Goal: Task Accomplishment & Management: Use online tool/utility

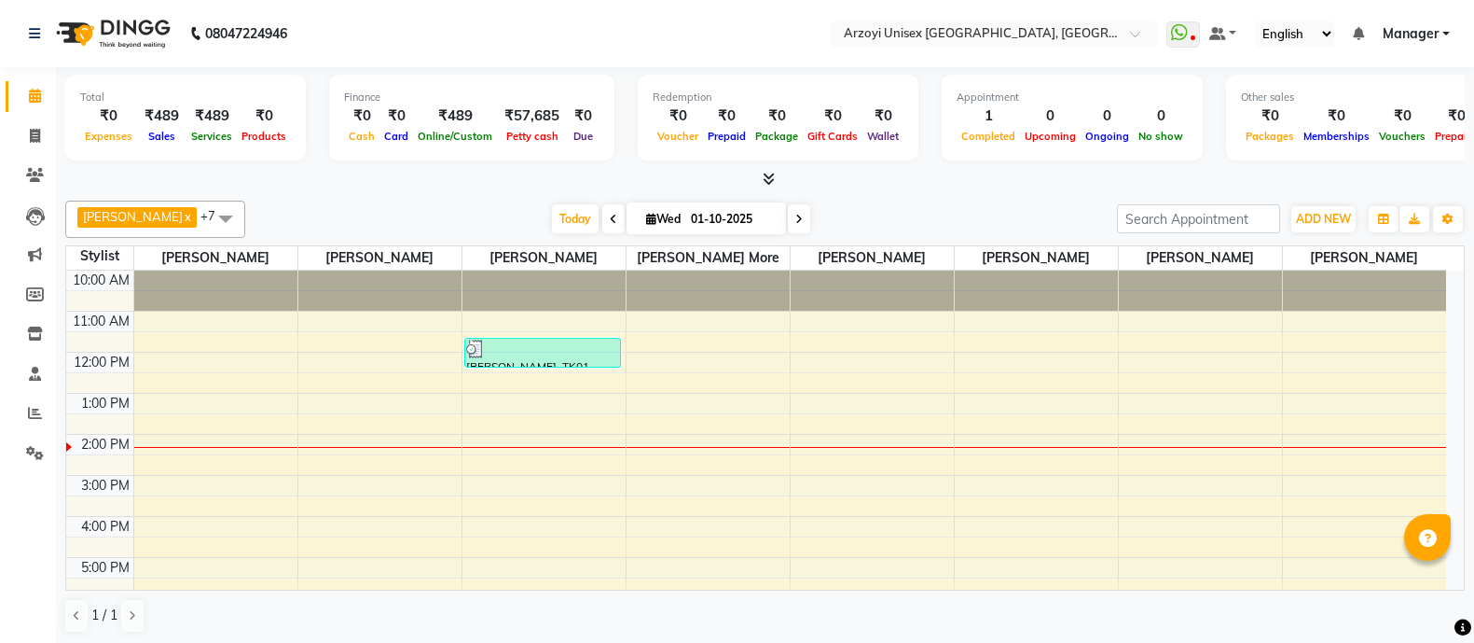
click at [1382, 216] on icon "button" at bounding box center [1383, 219] width 11 height 11
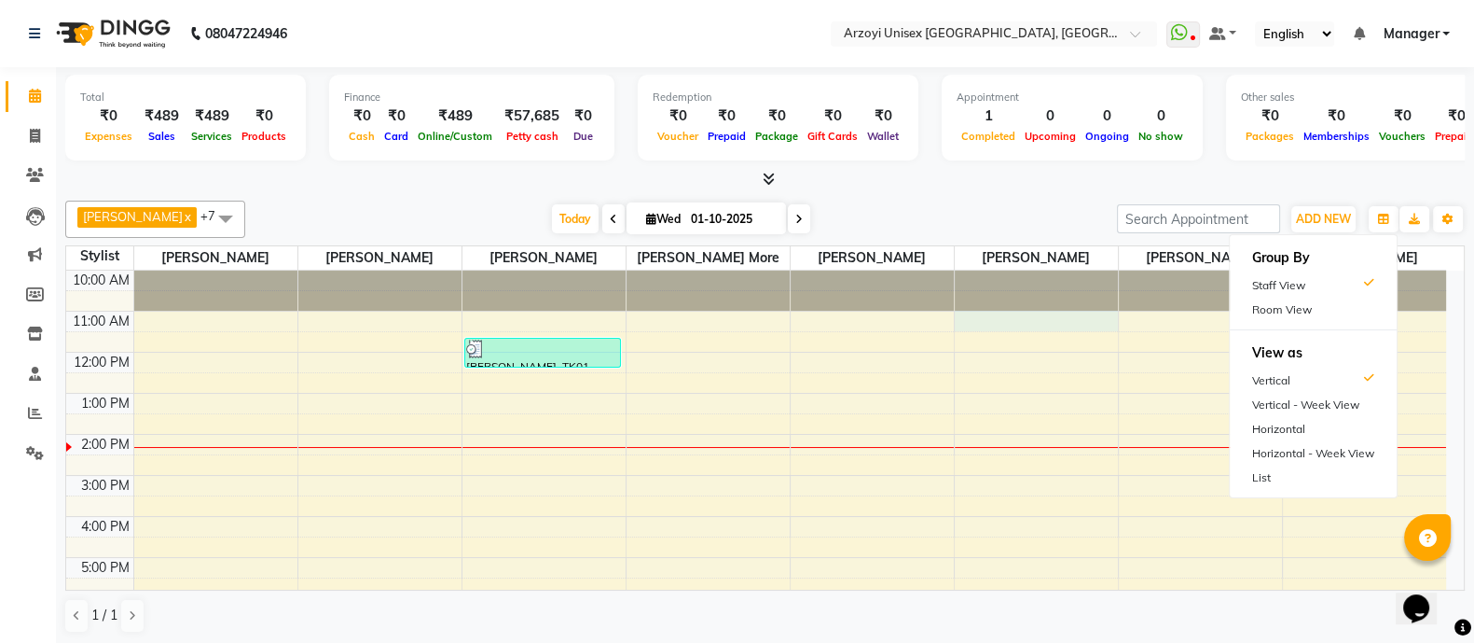
click at [1082, 325] on div "10:00 AM 11:00 AM 12:00 PM 1:00 PM 2:00 PM 3:00 PM 4:00 PM 5:00 PM 6:00 PM 7:00…" at bounding box center [756, 515] width 1380 height 491
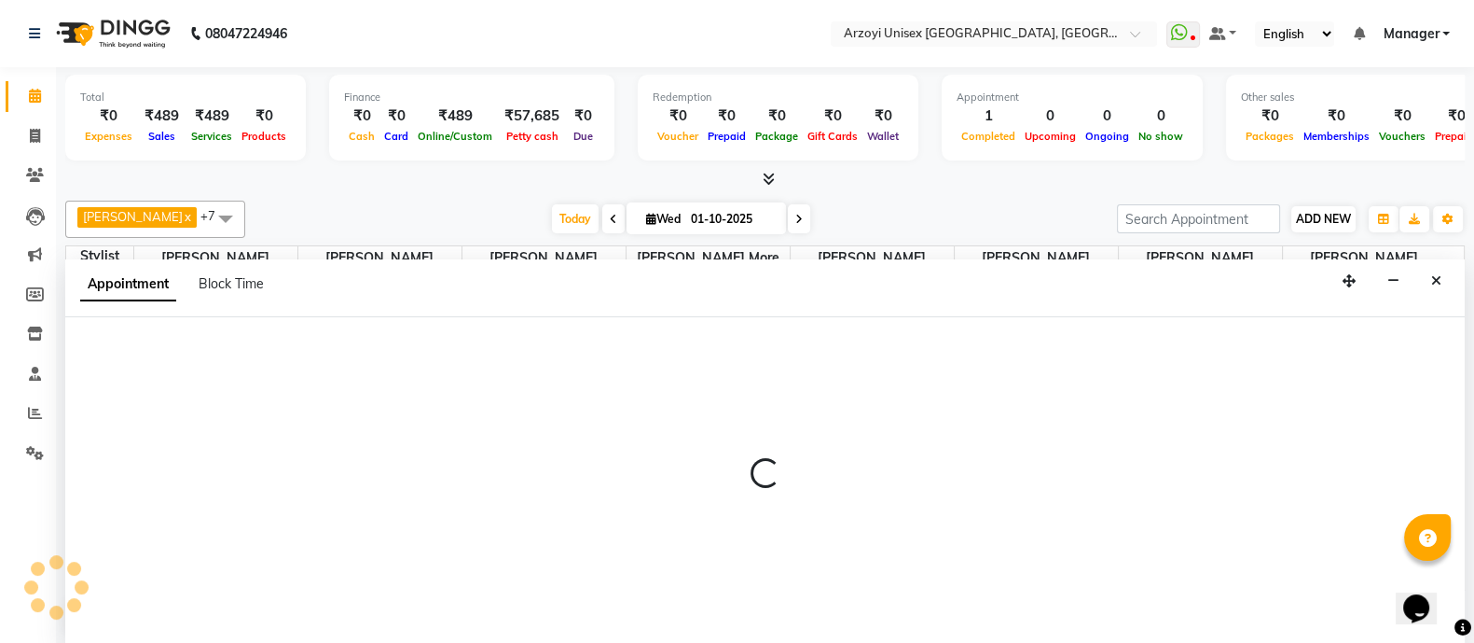
select select "70633"
select select "tentative"
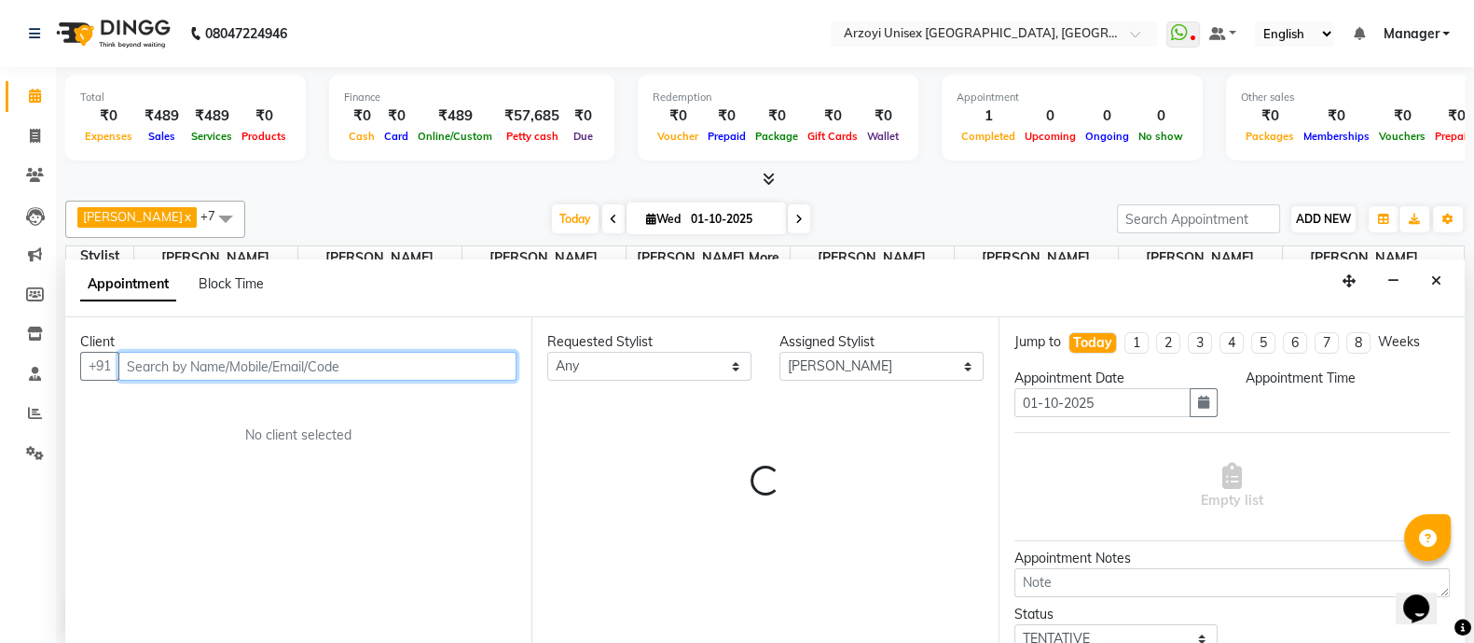
select select "660"
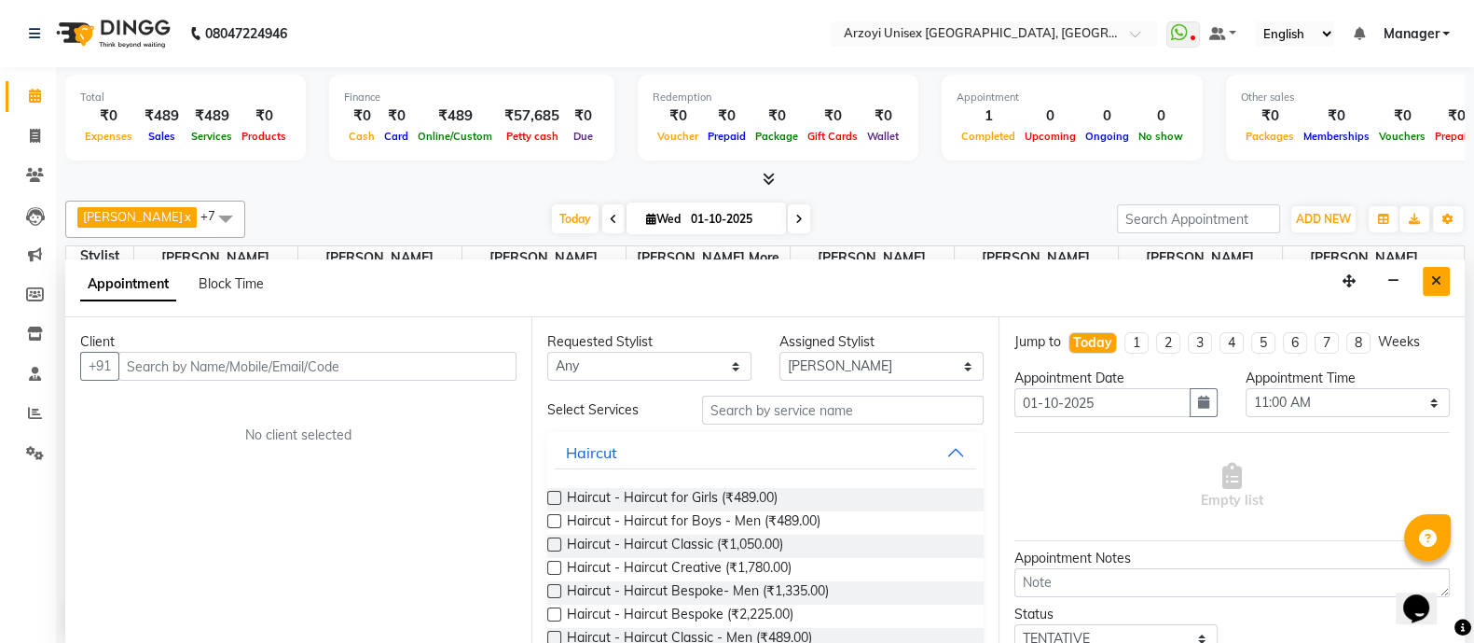
click at [1431, 269] on button "Close" at bounding box center [1436, 281] width 27 height 29
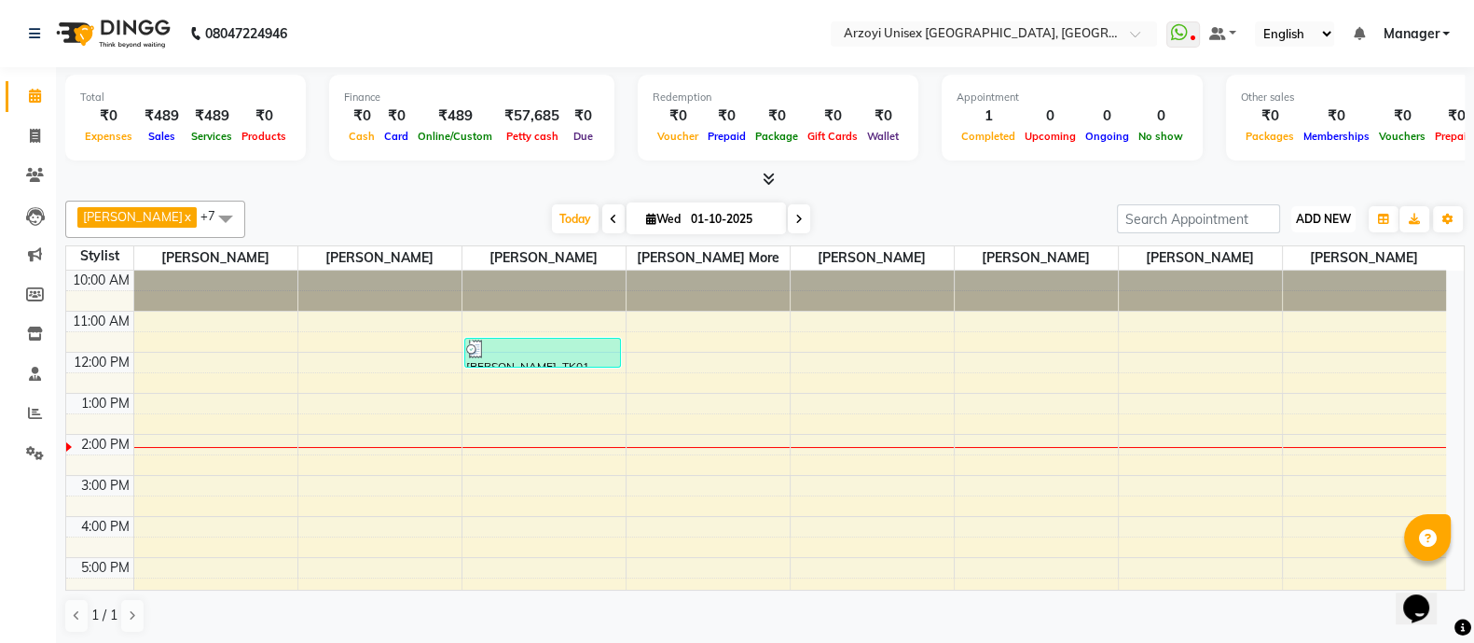
click at [1306, 220] on span "ADD NEW" at bounding box center [1323, 219] width 55 height 14
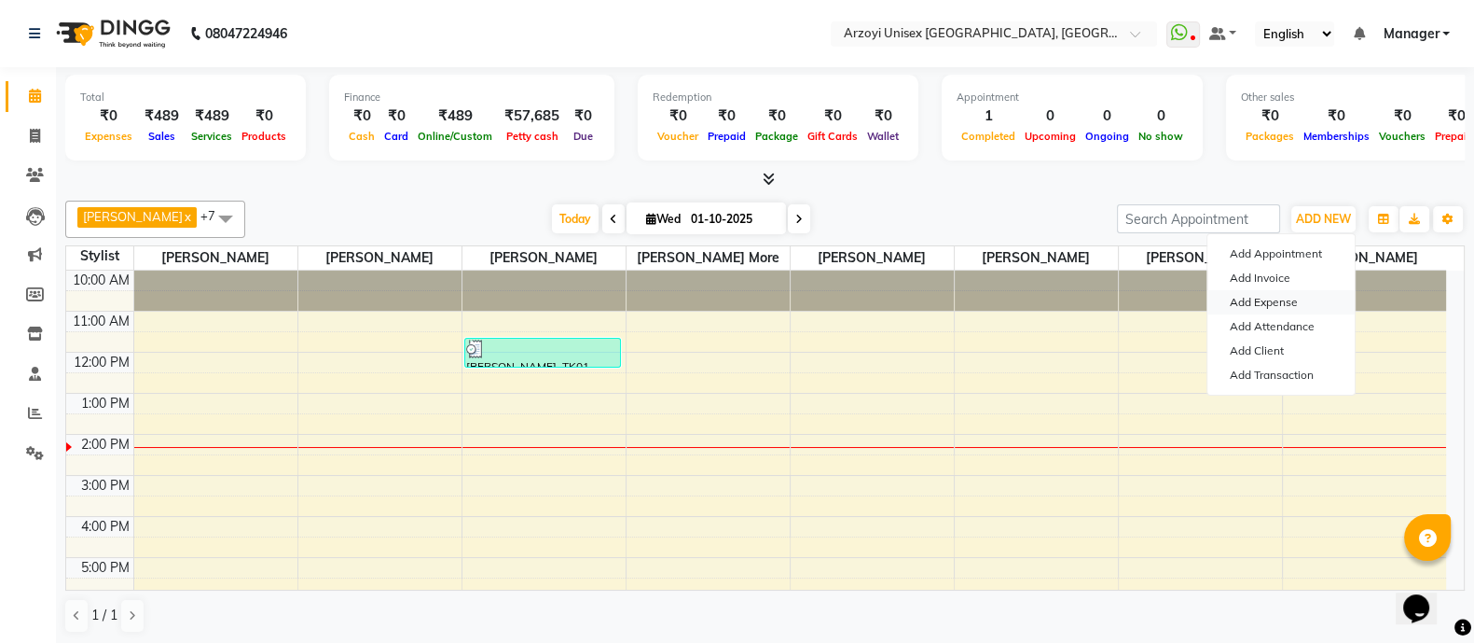
click at [1253, 296] on link "Add Expense" at bounding box center [1281, 302] width 147 height 24
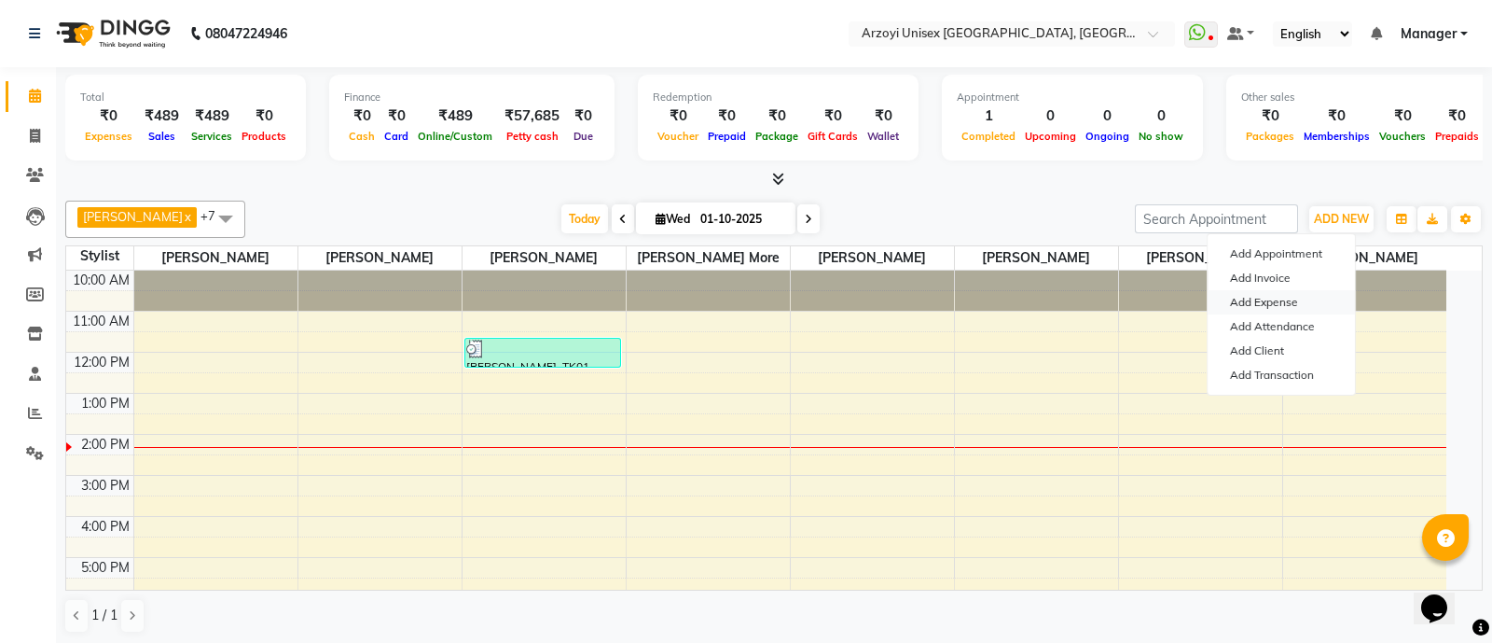
select select "1"
select select "4199"
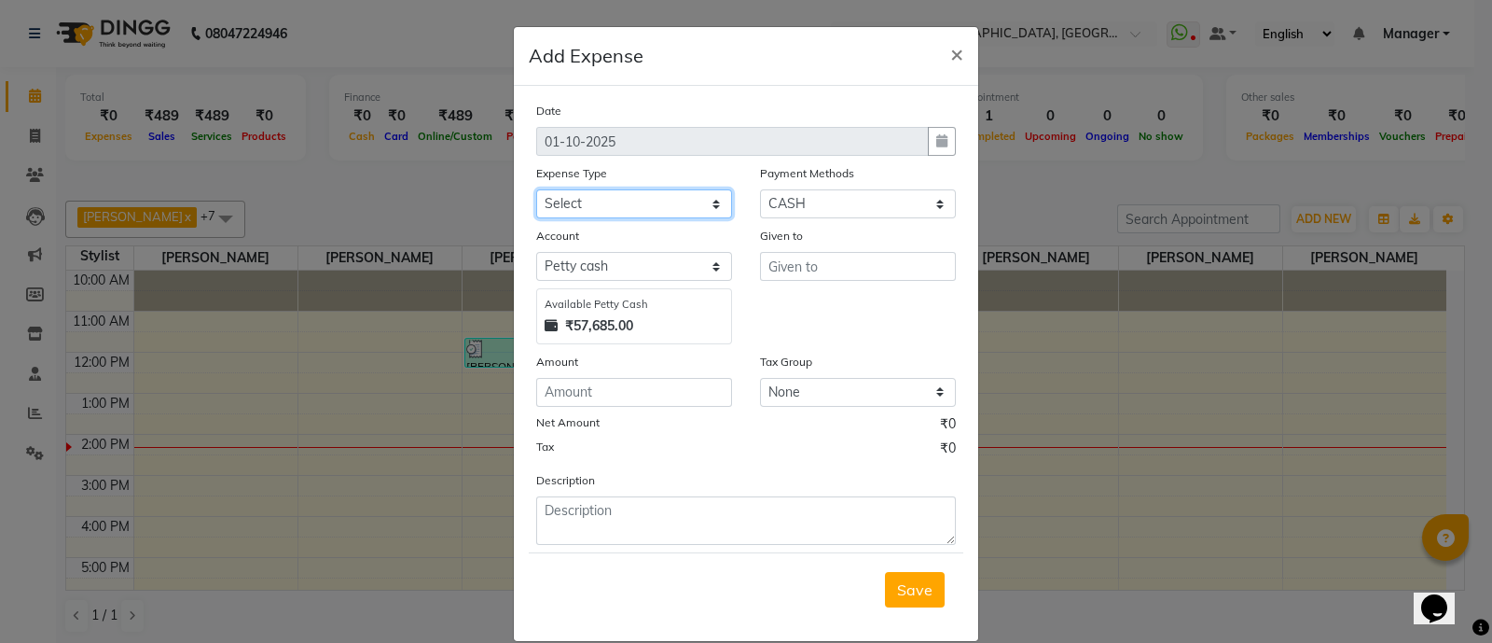
click at [583, 214] on select "Select Advance Salary Bank charges Car maintenance Cash deposited to bank Cash …" at bounding box center [634, 203] width 196 height 29
select select "10519"
click at [536, 191] on select "Select Advance Salary Bank charges Car maintenance Cash deposited to bank Cash …" at bounding box center [634, 203] width 196 height 29
click at [780, 280] on input "text" at bounding box center [858, 266] width 196 height 29
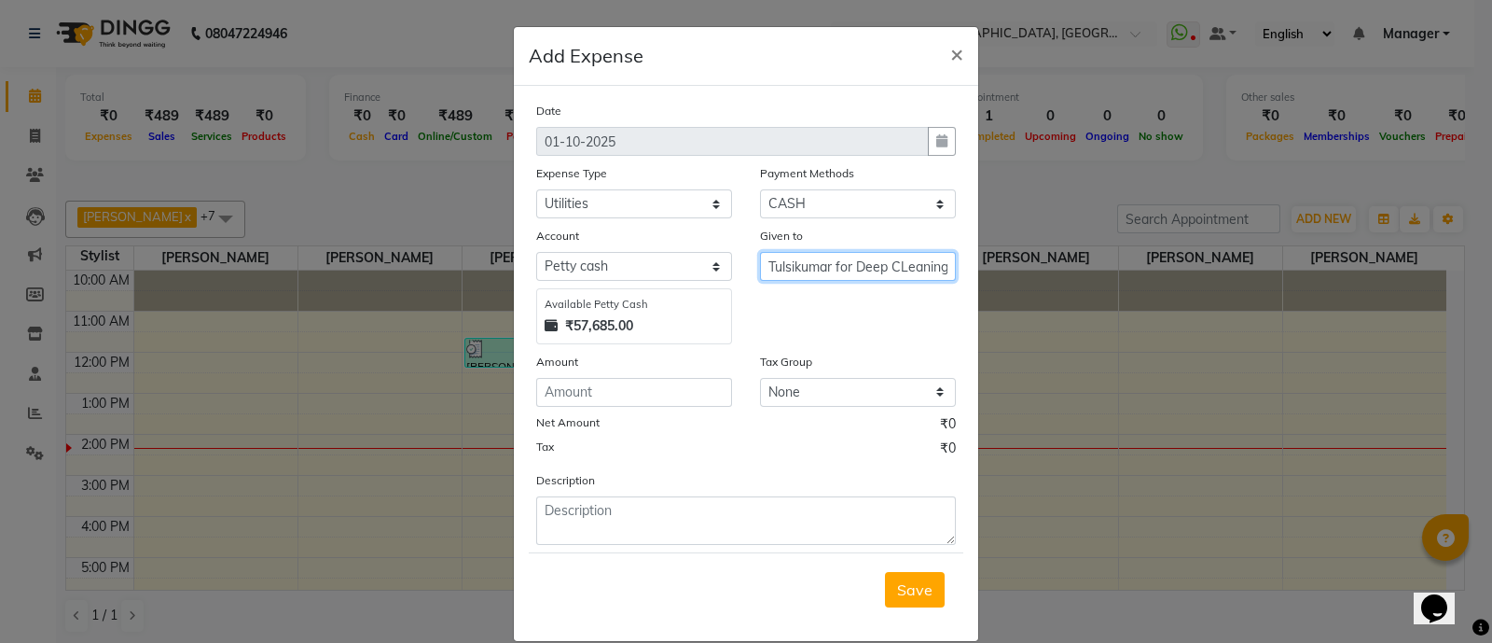
scroll to position [0, 1]
type input "Tulsikumar for Deep CLeaning"
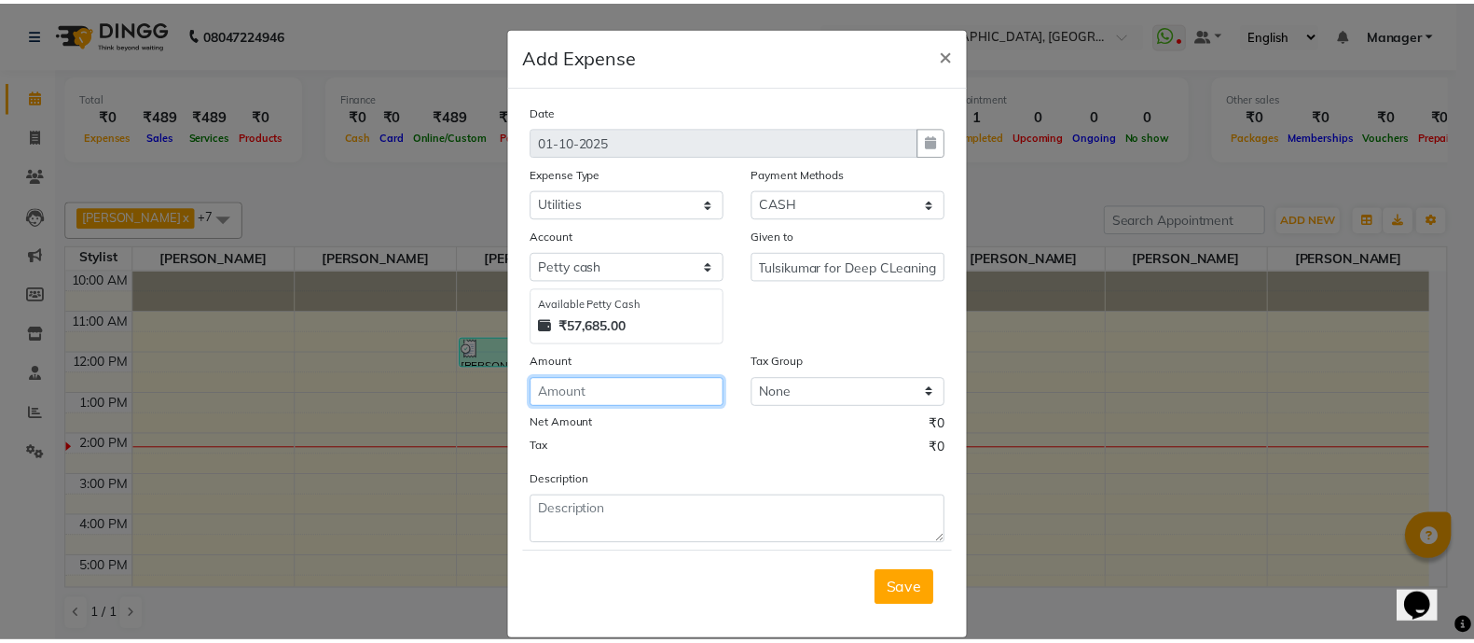
scroll to position [0, 0]
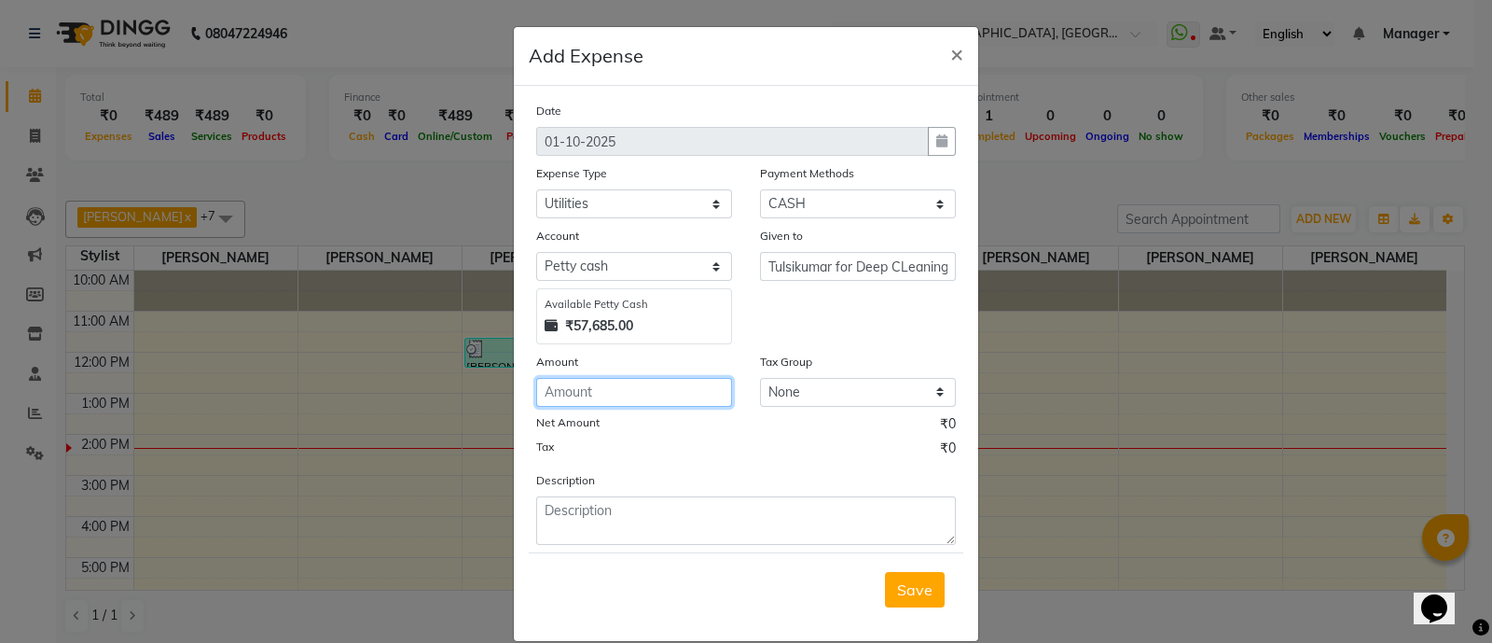
click at [574, 395] on input "number" at bounding box center [634, 392] width 196 height 29
type input "15000"
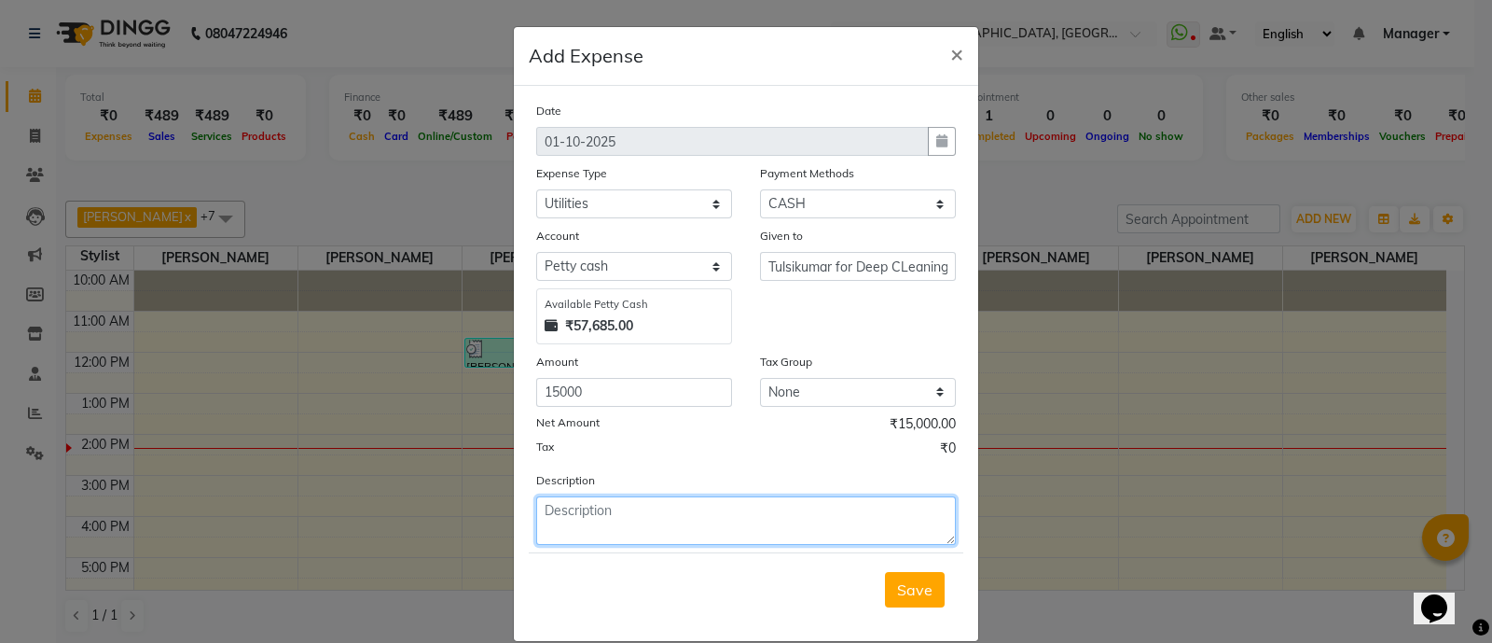
click at [538, 510] on textarea at bounding box center [746, 520] width 420 height 48
type textarea "given on [DATE] by cash"
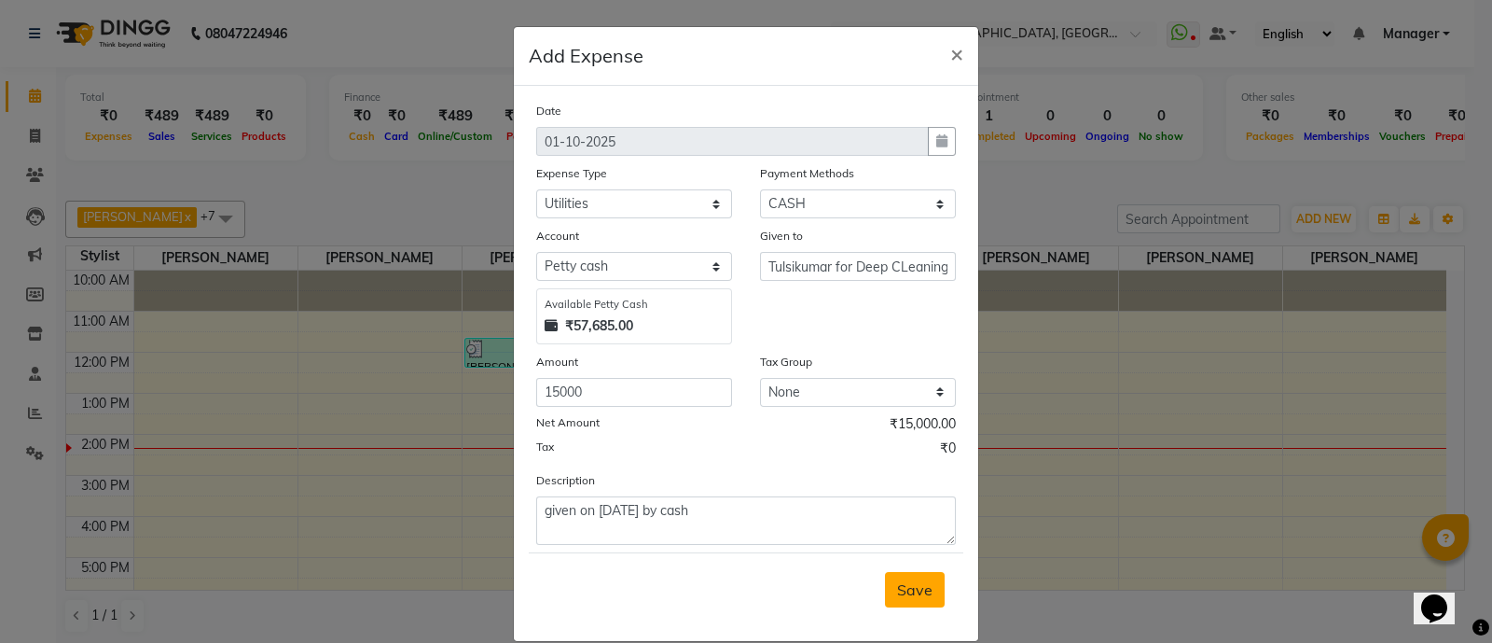
click at [900, 591] on span "Save" at bounding box center [914, 589] width 35 height 19
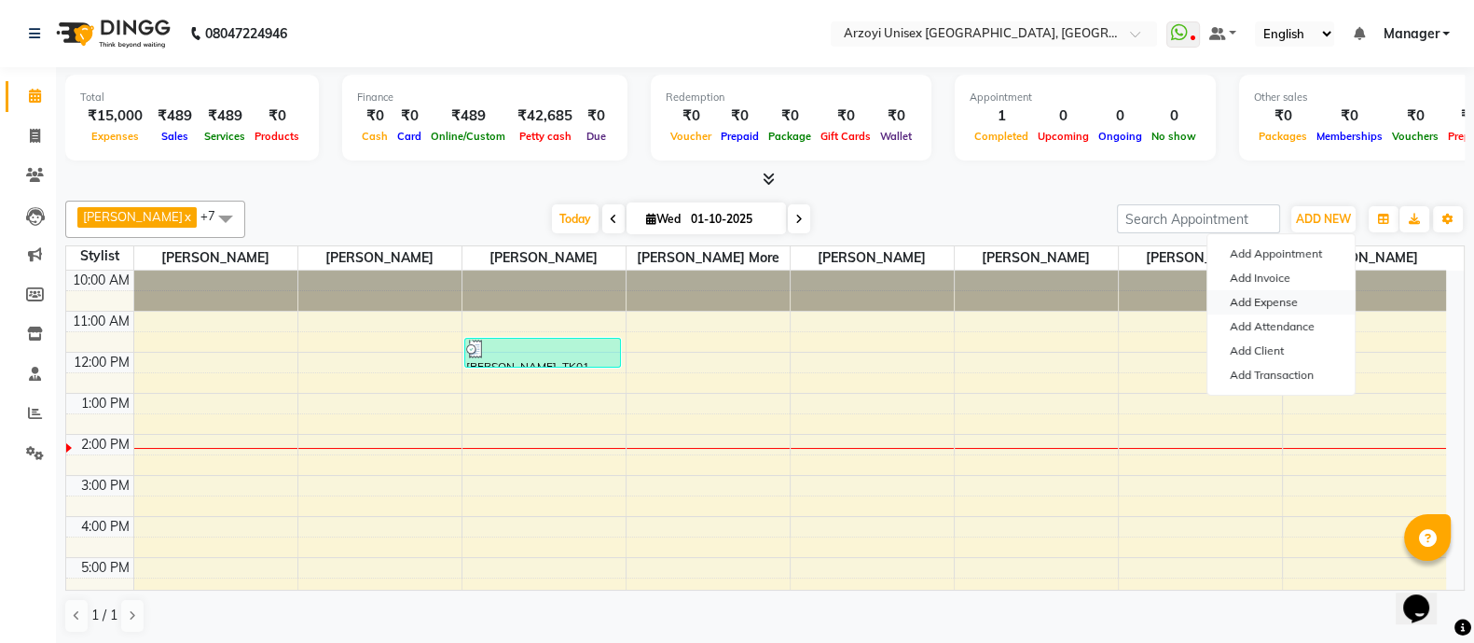
click at [1286, 303] on link "Add Expense" at bounding box center [1281, 302] width 147 height 24
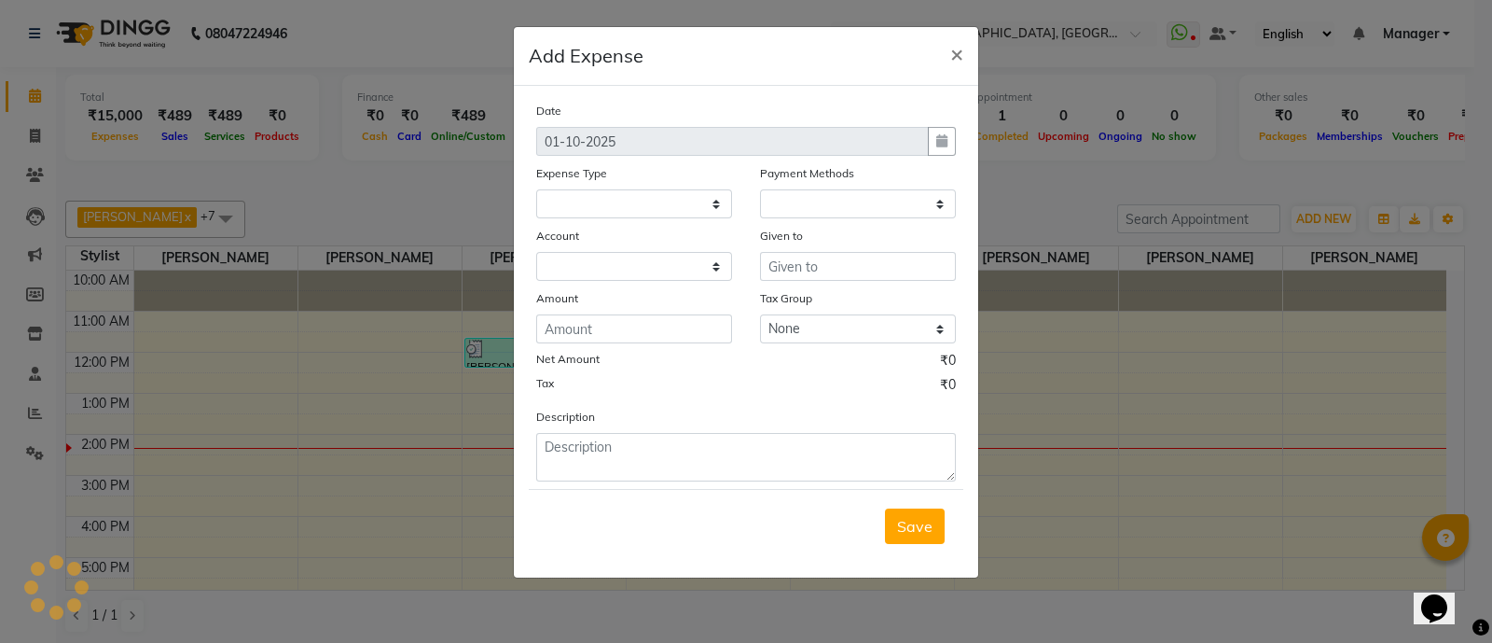
select select "1"
select select "4199"
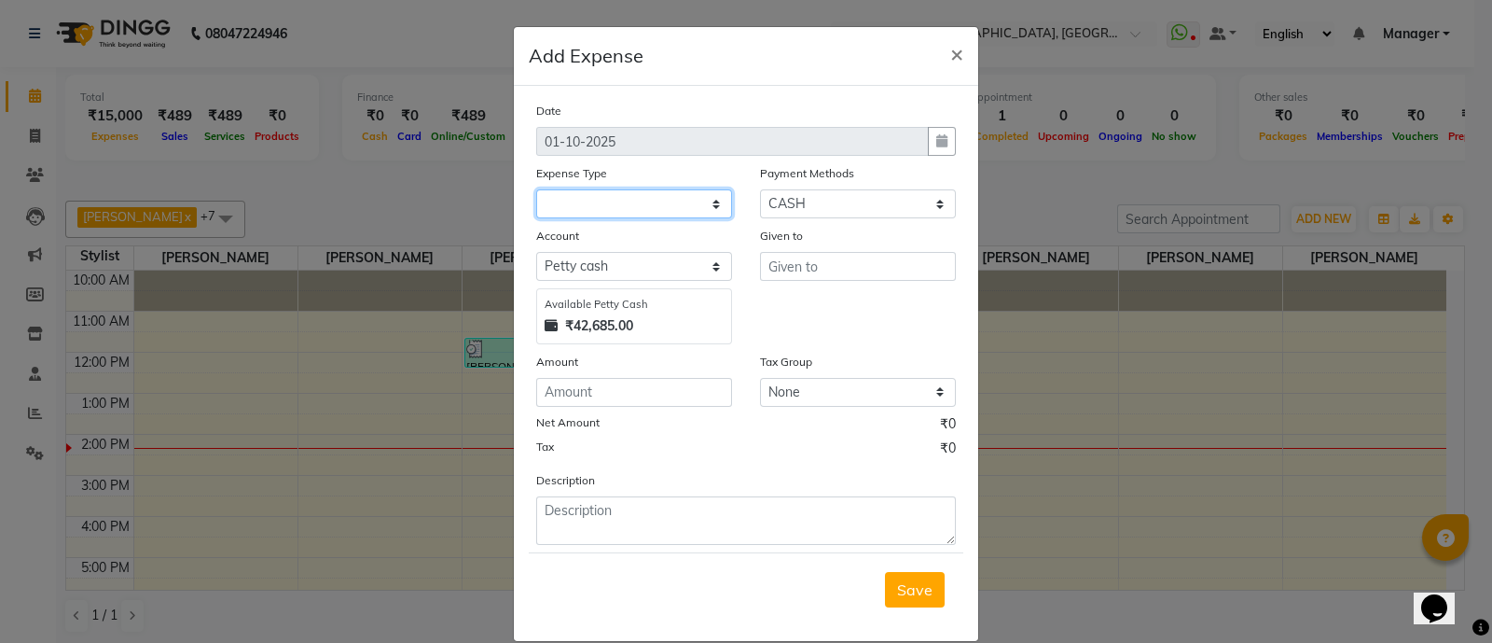
click at [574, 213] on select at bounding box center [634, 203] width 196 height 29
click at [704, 206] on select at bounding box center [634, 203] width 196 height 29
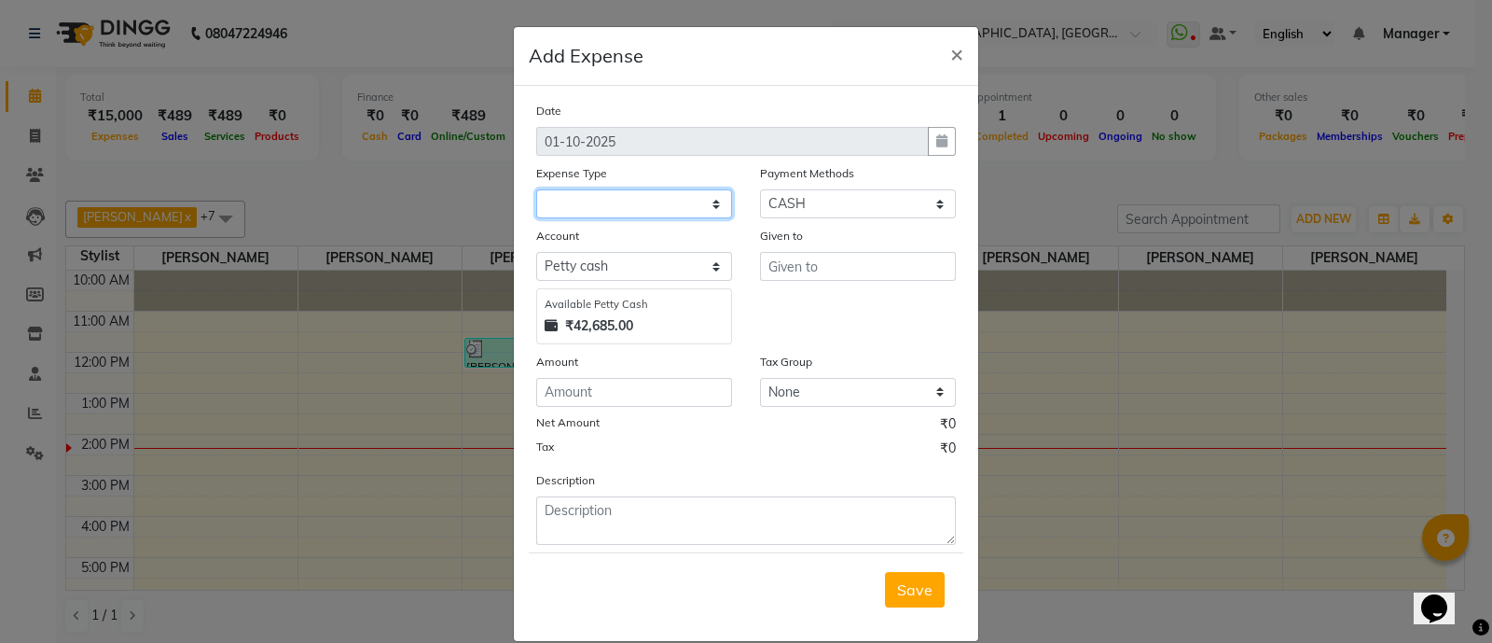
click at [704, 206] on select at bounding box center [634, 203] width 196 height 29
click at [951, 54] on span "×" at bounding box center [956, 53] width 13 height 28
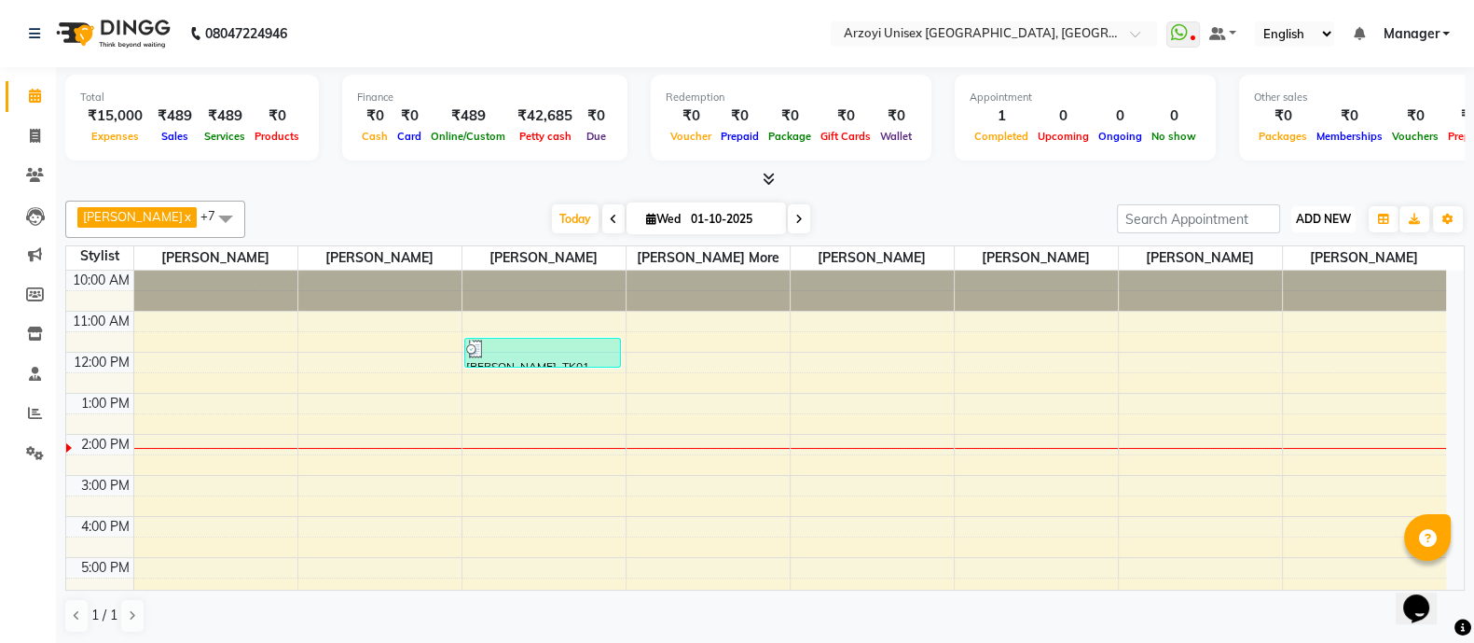
click at [1308, 212] on span "ADD NEW" at bounding box center [1323, 219] width 55 height 14
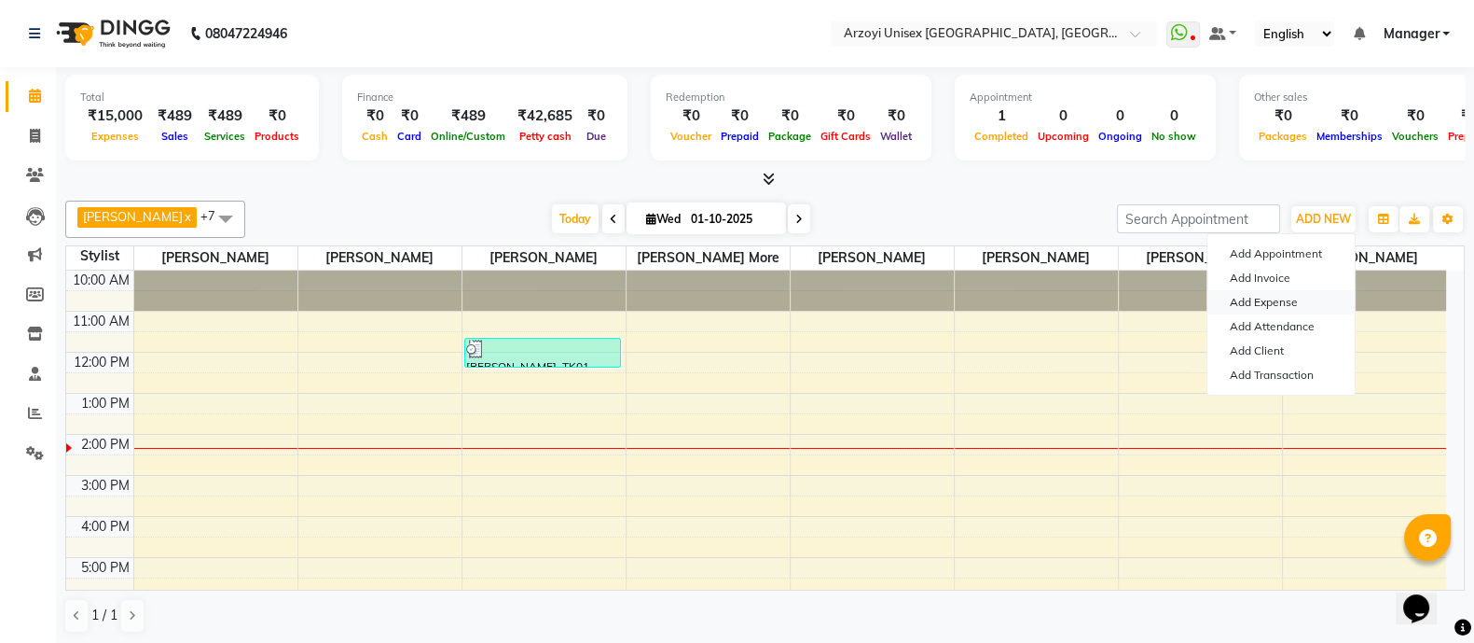
click at [1248, 297] on link "Add Expense" at bounding box center [1281, 302] width 147 height 24
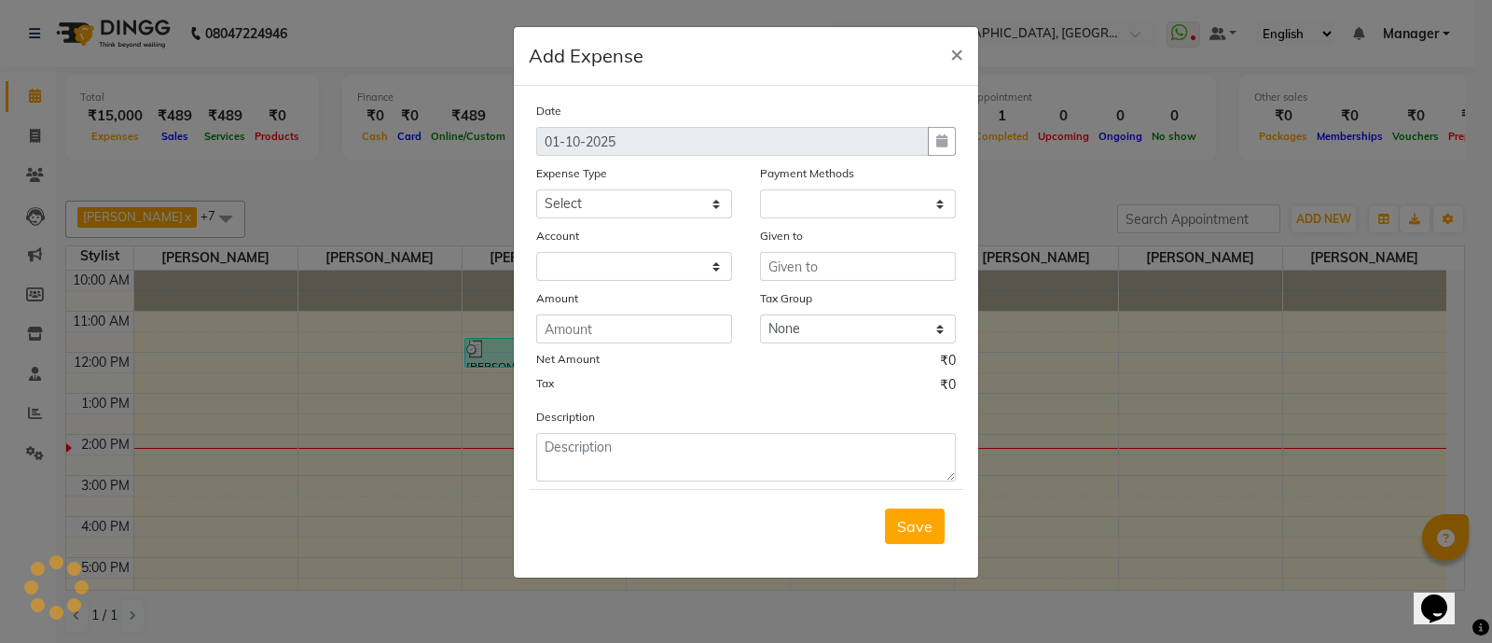
select select "1"
select select "4199"
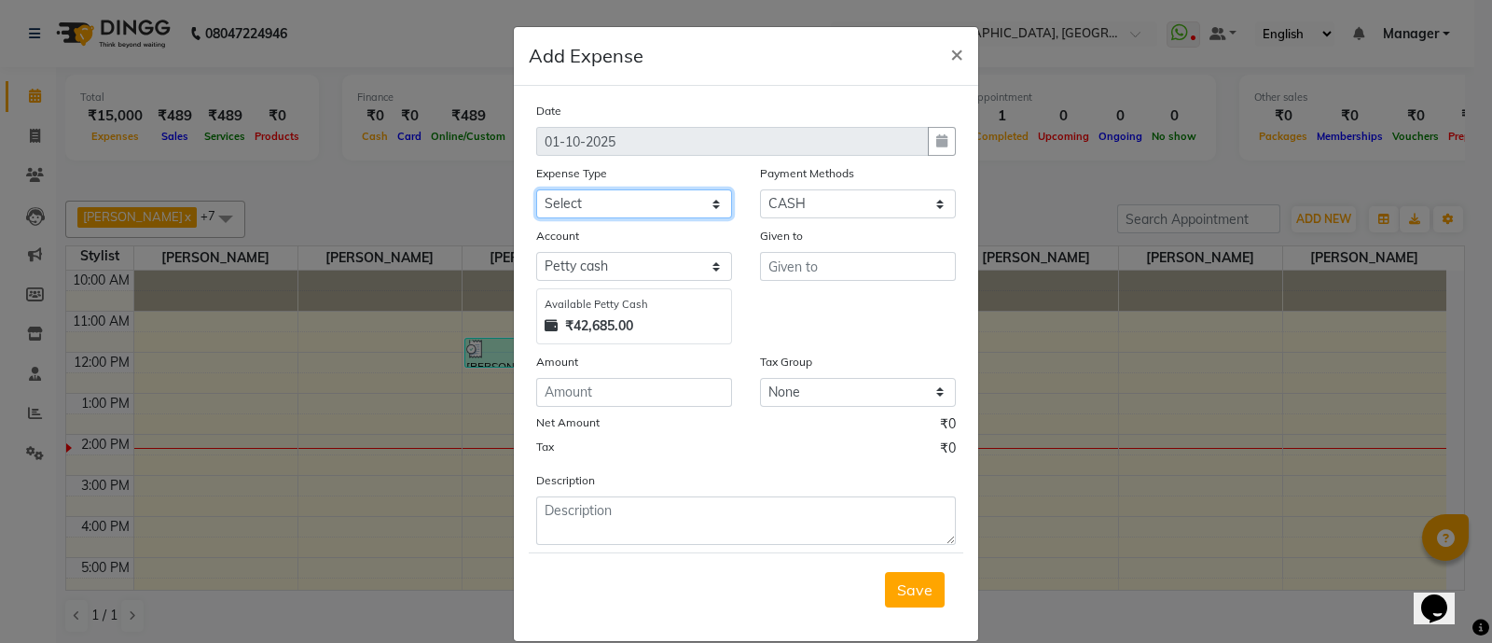
click at [701, 209] on select "Select Advance Salary Bank charges Car maintenance Cash deposited to bank Cash …" at bounding box center [634, 203] width 196 height 29
select select "10508"
click at [536, 191] on select "Select Advance Salary Bank charges Car maintenance Cash deposited to bank Cash …" at bounding box center [634, 203] width 196 height 29
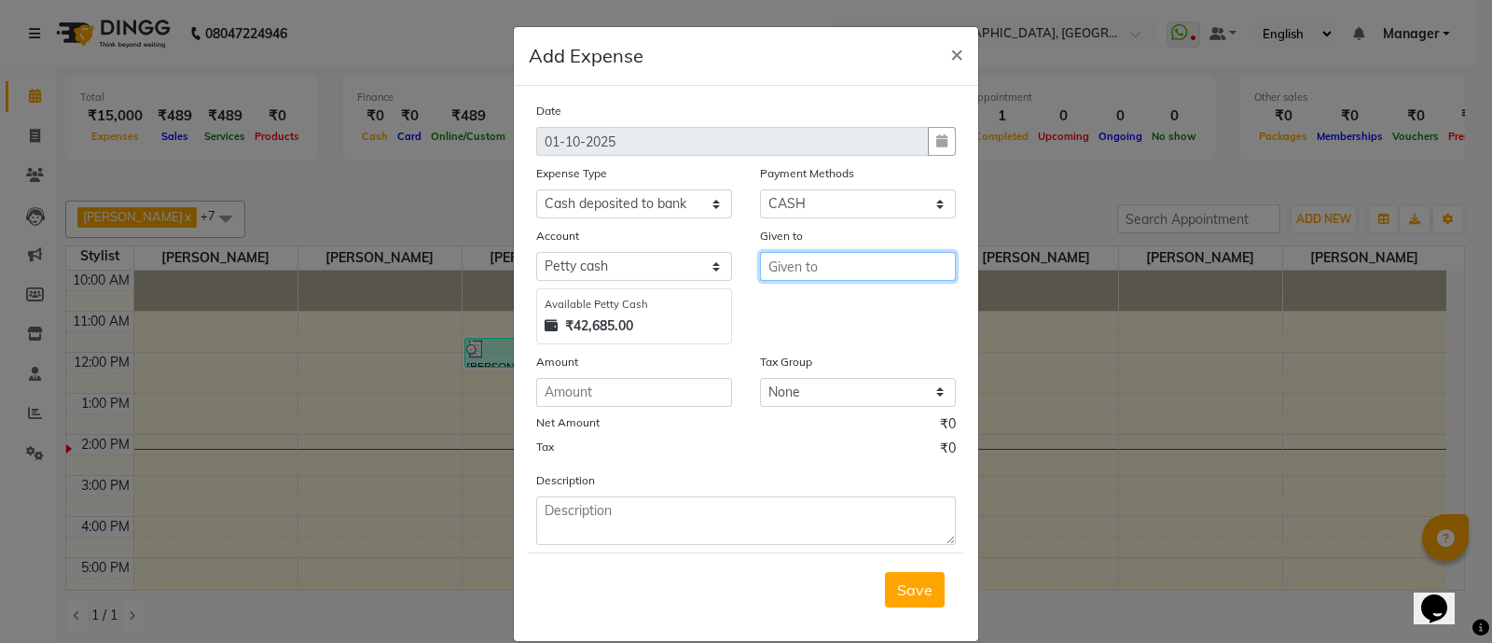
click at [780, 272] on input "text" at bounding box center [858, 266] width 196 height 29
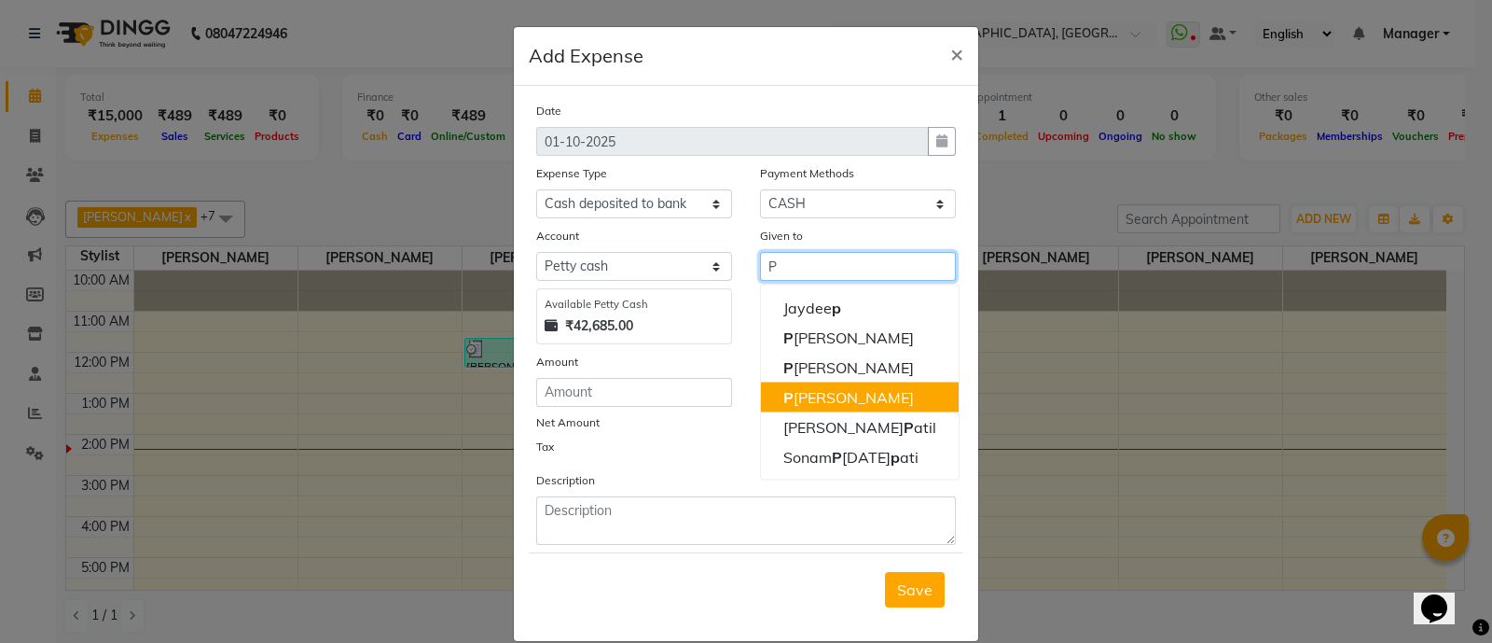
click at [825, 399] on ngb-highlight "P rathamesh Shinde" at bounding box center [848, 397] width 131 height 19
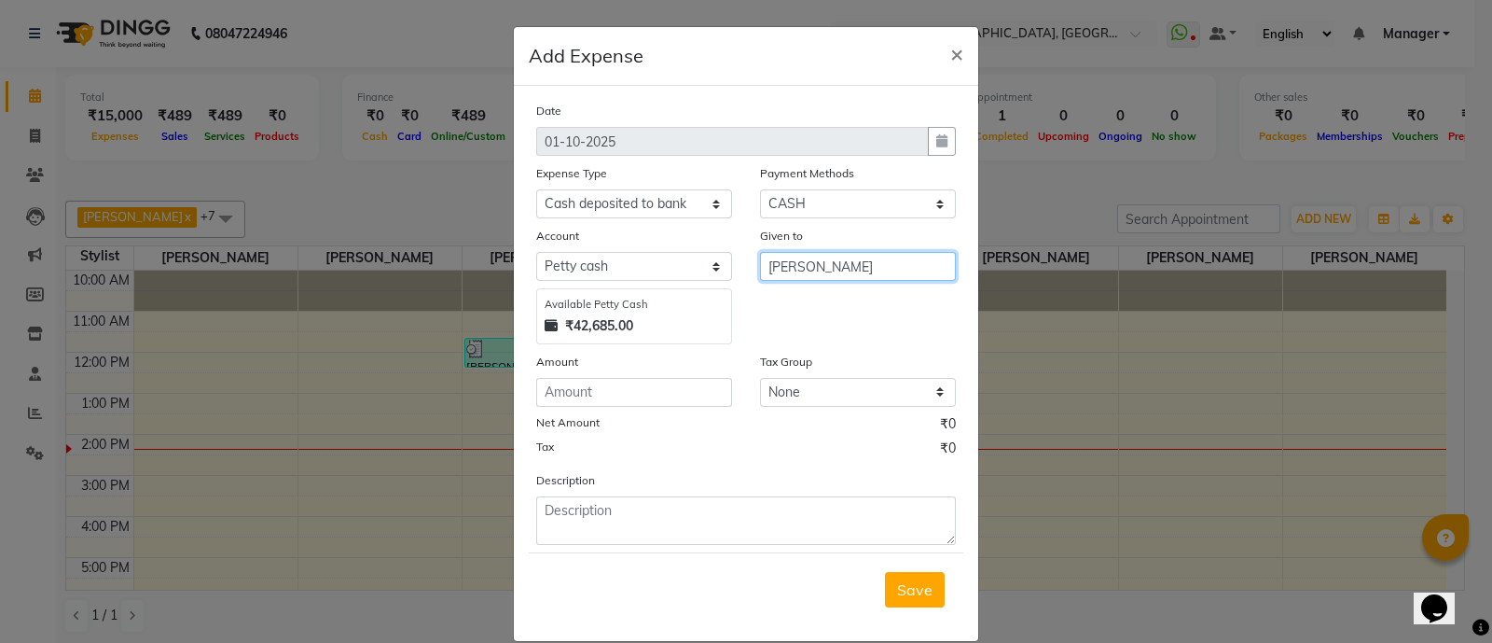
type input "[PERSON_NAME]"
click at [568, 403] on input "number" at bounding box center [634, 392] width 196 height 29
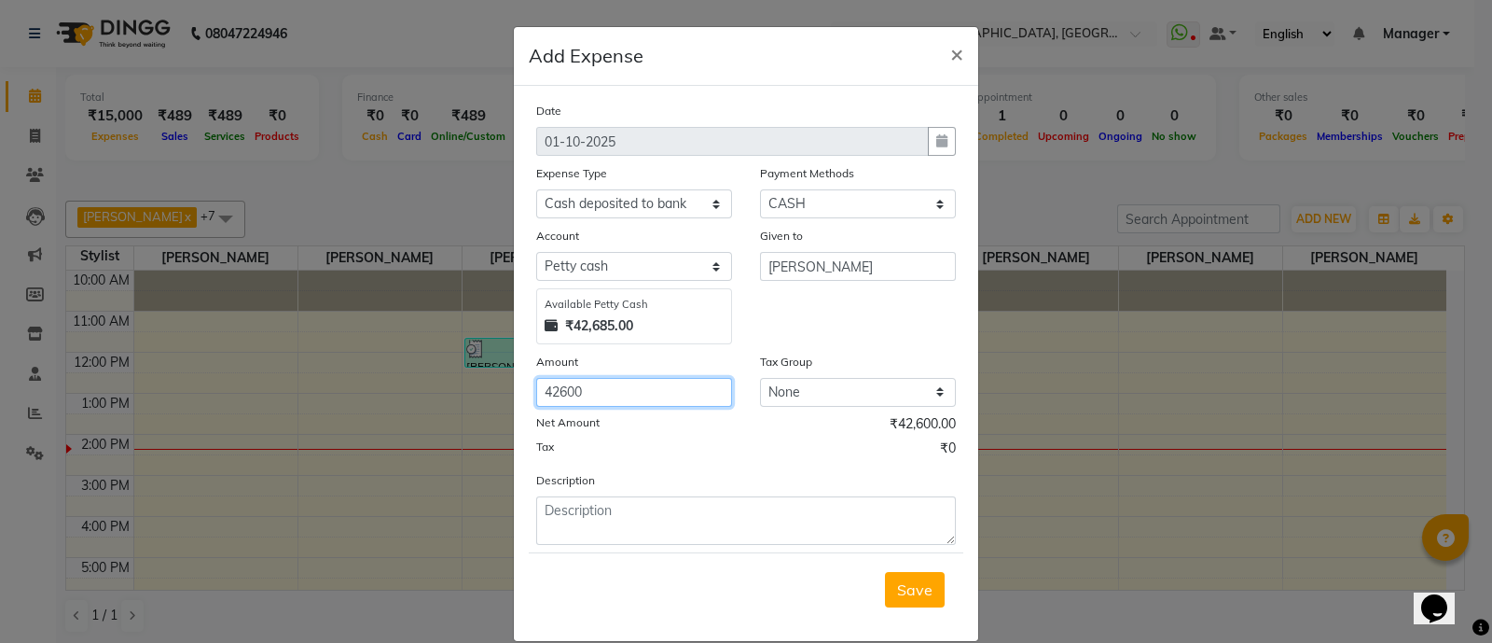
type input "42600"
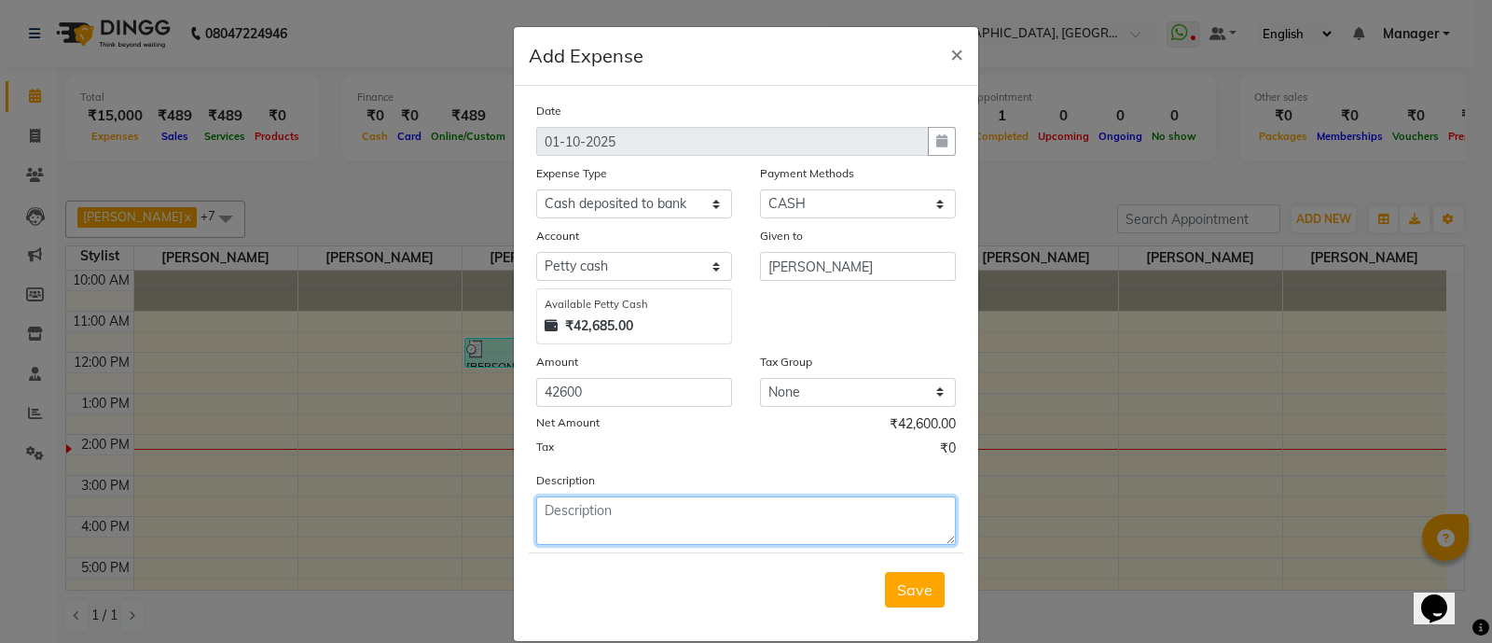
click at [545, 505] on textarea at bounding box center [746, 520] width 420 height 48
click at [625, 519] on textarea "Deposited by pratham in Bank on 1st Oct" at bounding box center [746, 520] width 420 height 48
type textarea "Deposited by Pratham in Bank on 1st Oct"
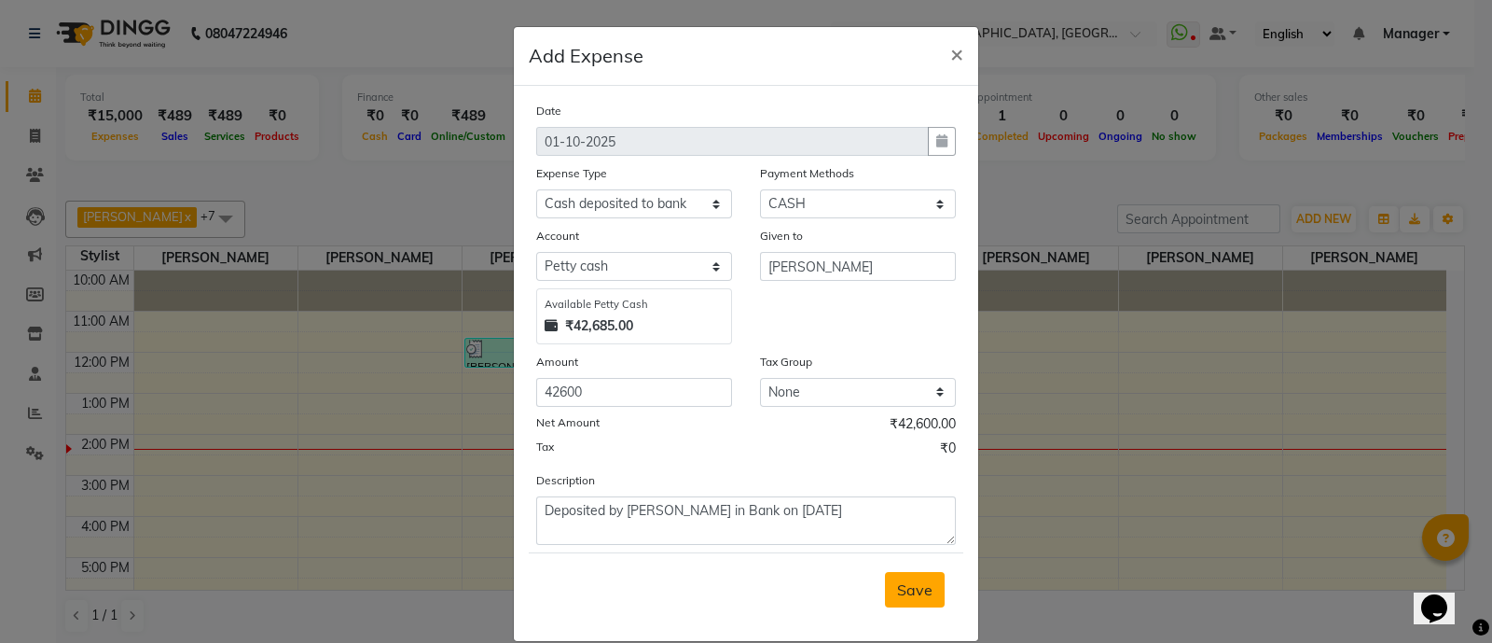
click at [905, 599] on span "Save" at bounding box center [914, 589] width 35 height 19
